Goal: Information Seeking & Learning: Learn about a topic

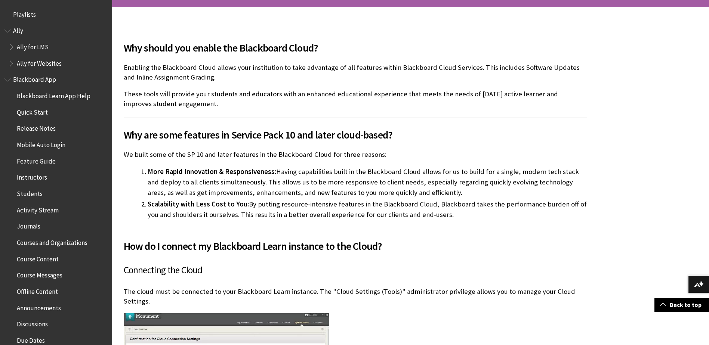
scroll to position [1068, 0]
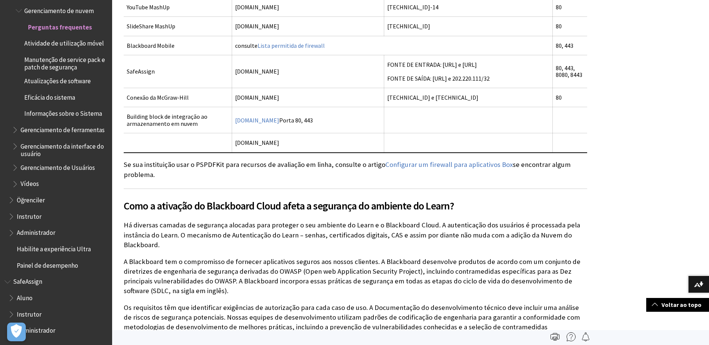
scroll to position [1196, 0]
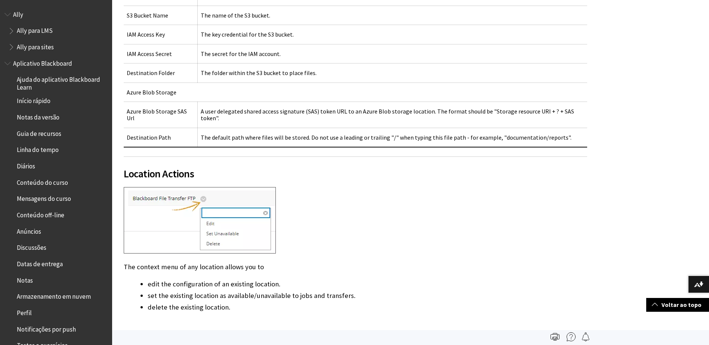
scroll to position [676, 0]
